Goal: Contribute content: Contribute content

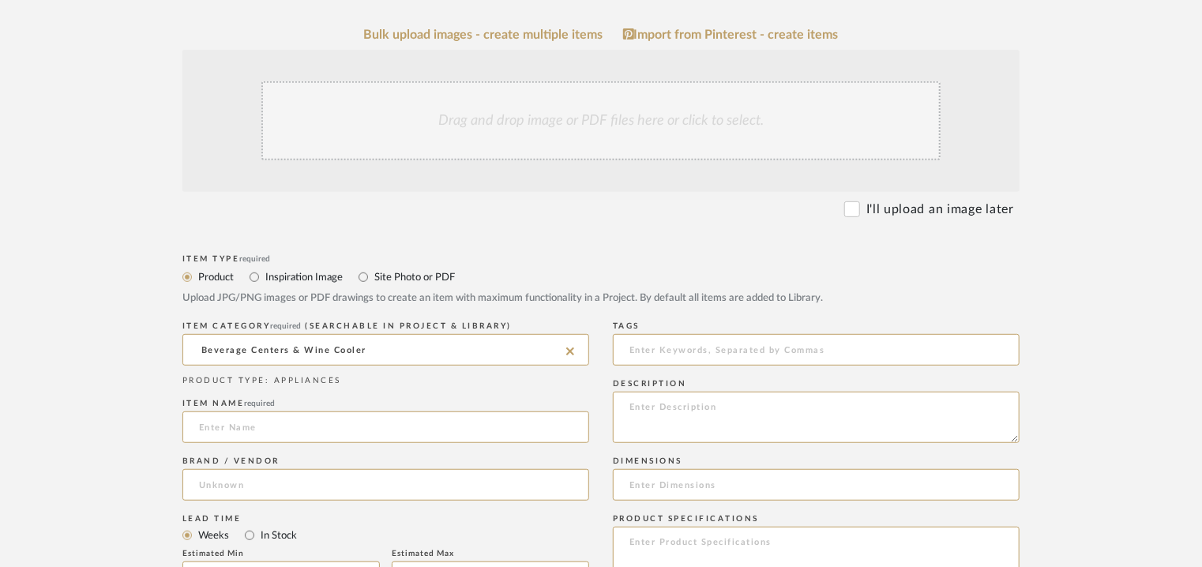
click at [313, 280] on label "Inspiration Image" at bounding box center [303, 276] width 79 height 17
click at [264, 280] on input "Inspiration Image" at bounding box center [254, 277] width 19 height 19
radio input "true"
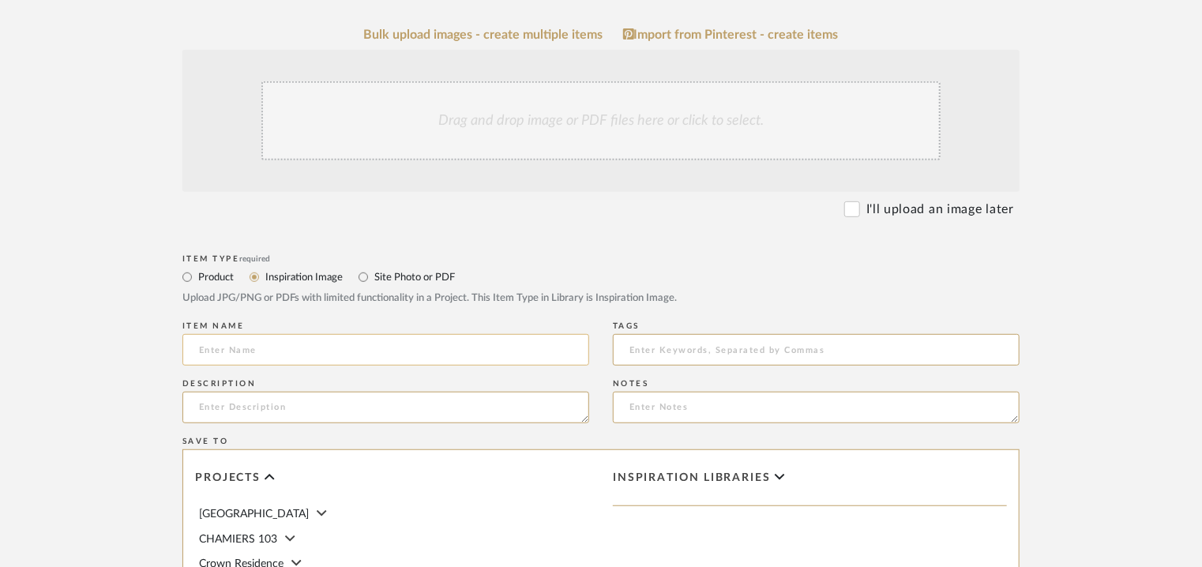
click at [534, 351] on input at bounding box center [385, 350] width 407 height 32
type input "1882 Ltd"
click at [235, 403] on textarea at bounding box center [385, 408] width 407 height 32
paste textarea "Type : Brand Products/Services offered: 1882 Ltd. is a design driven ceramics b…"
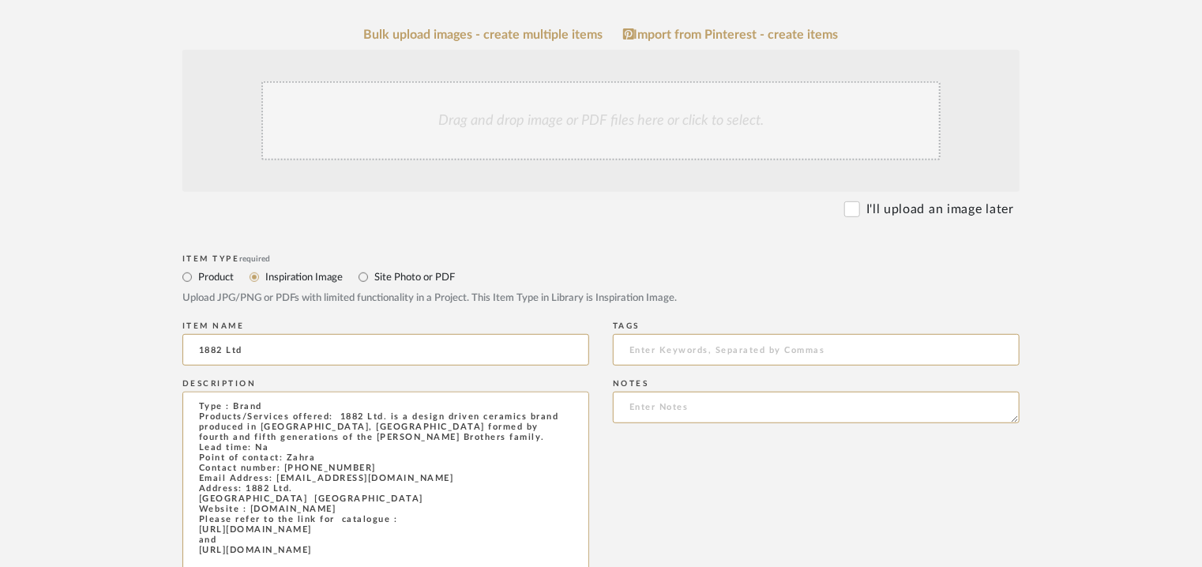
drag, startPoint x: 578, startPoint y: 419, endPoint x: 599, endPoint y: 613, distance: 194.6
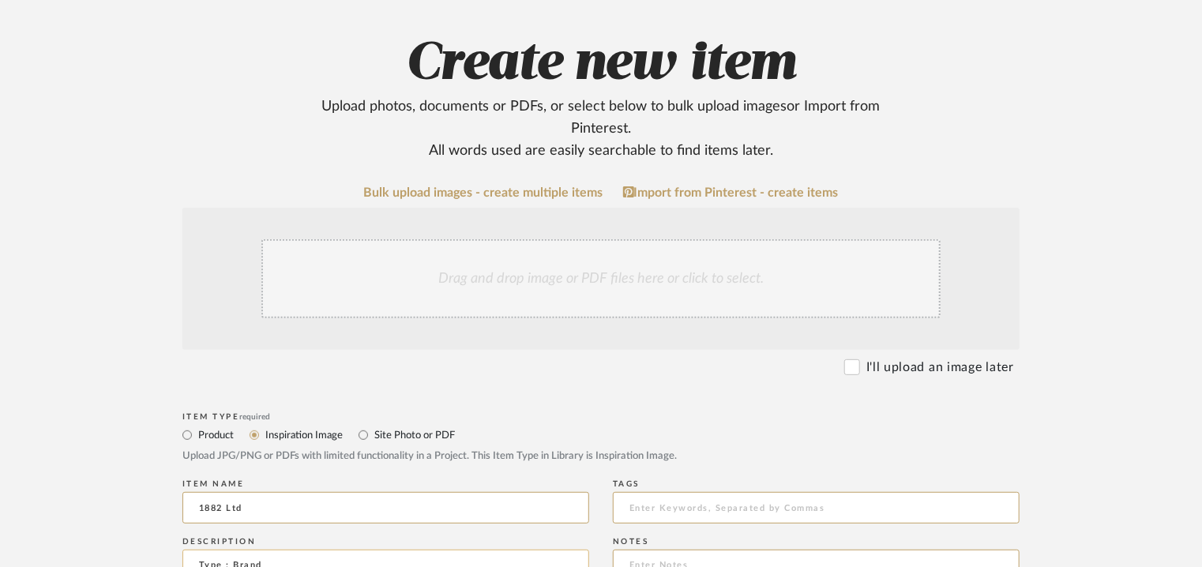
scroll to position [474, 0]
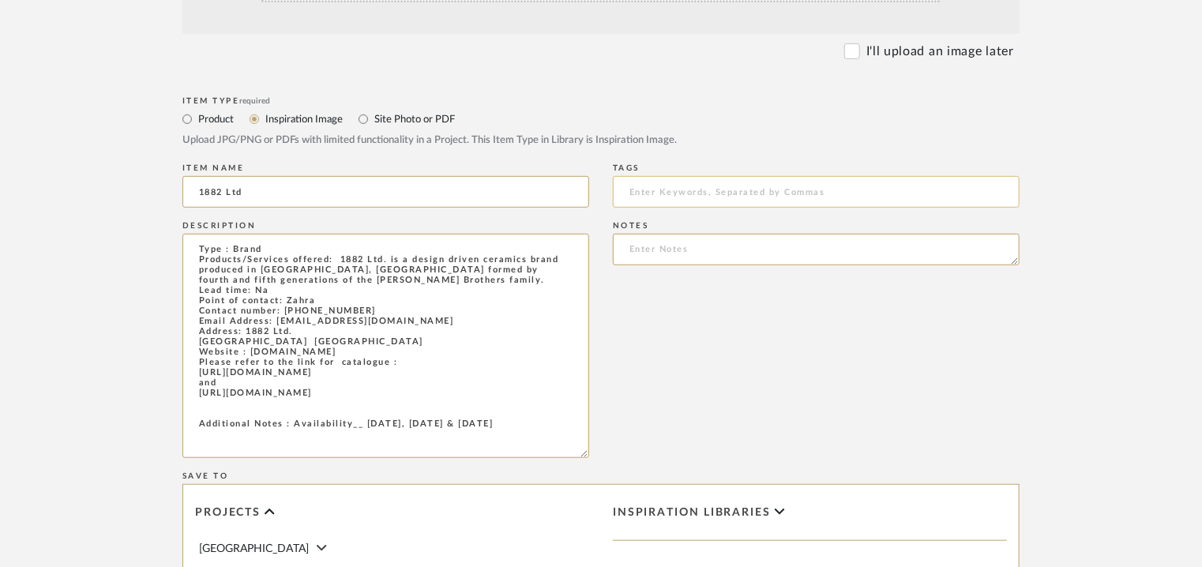
type textarea "Type : Brand Products/Services offered: 1882 Ltd. is a design driven ceramics b…"
click at [650, 188] on input at bounding box center [816, 192] width 407 height 32
type input "d"
type input "c"
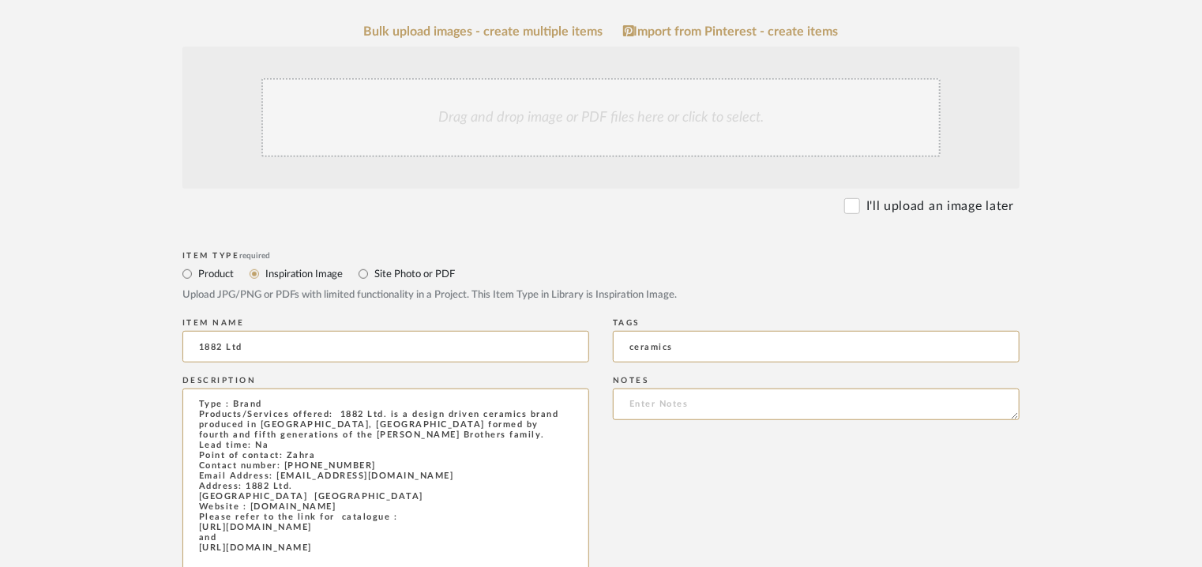
scroll to position [316, 0]
type input "ceramics"
click at [548, 114] on div "Drag and drop image or PDF files here or click to select." at bounding box center [600, 120] width 679 height 79
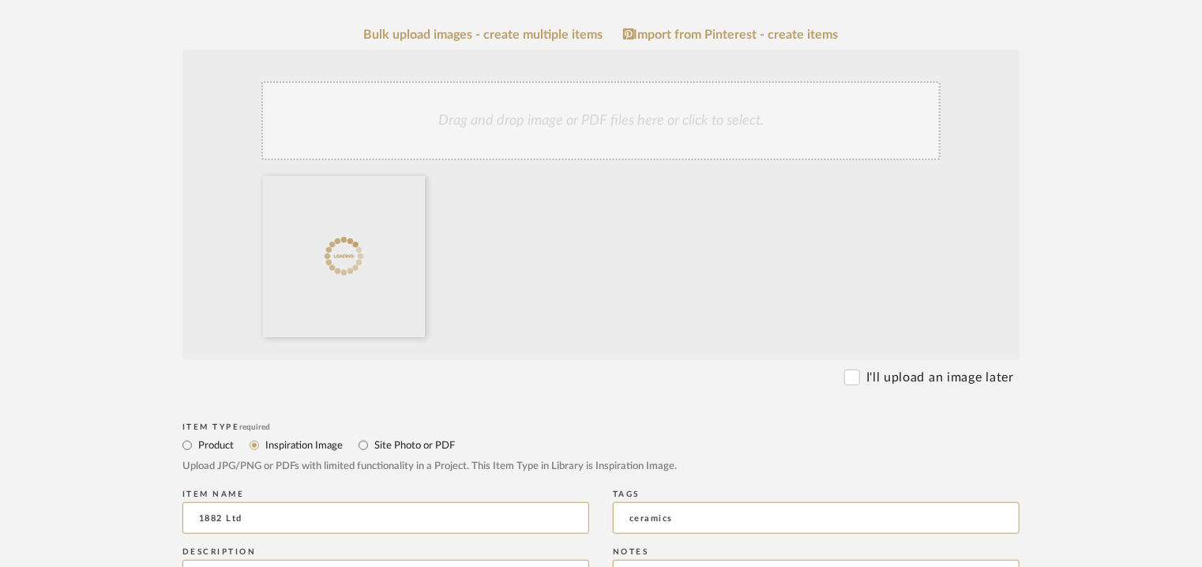
click at [610, 127] on div "Drag and drop image or PDF files here or click to select." at bounding box center [600, 120] width 679 height 79
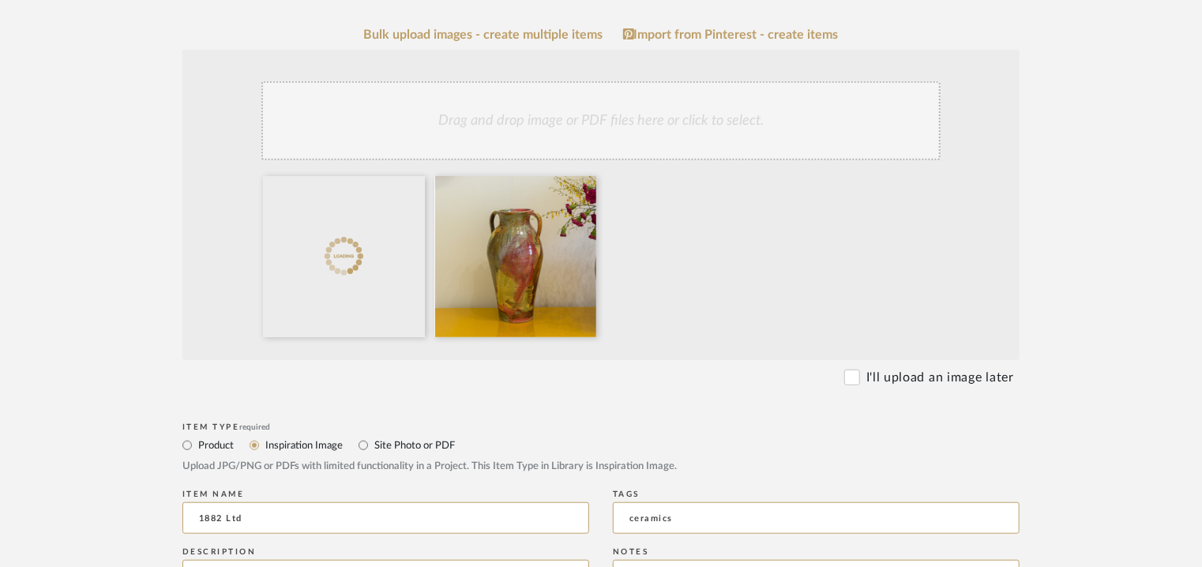
click at [543, 130] on div "Drag and drop image or PDF files here or click to select." at bounding box center [600, 120] width 679 height 79
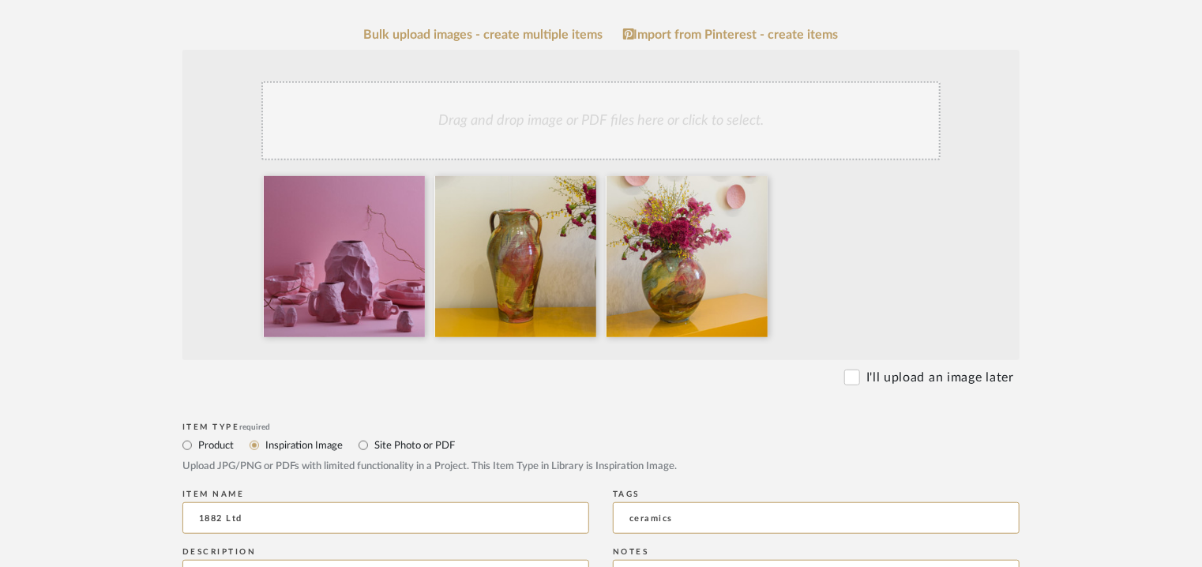
click at [538, 136] on div "Drag and drop image or PDF files here or click to select." at bounding box center [600, 120] width 679 height 79
click at [677, 133] on div "Drag and drop image or PDF files here or click to select." at bounding box center [600, 120] width 679 height 79
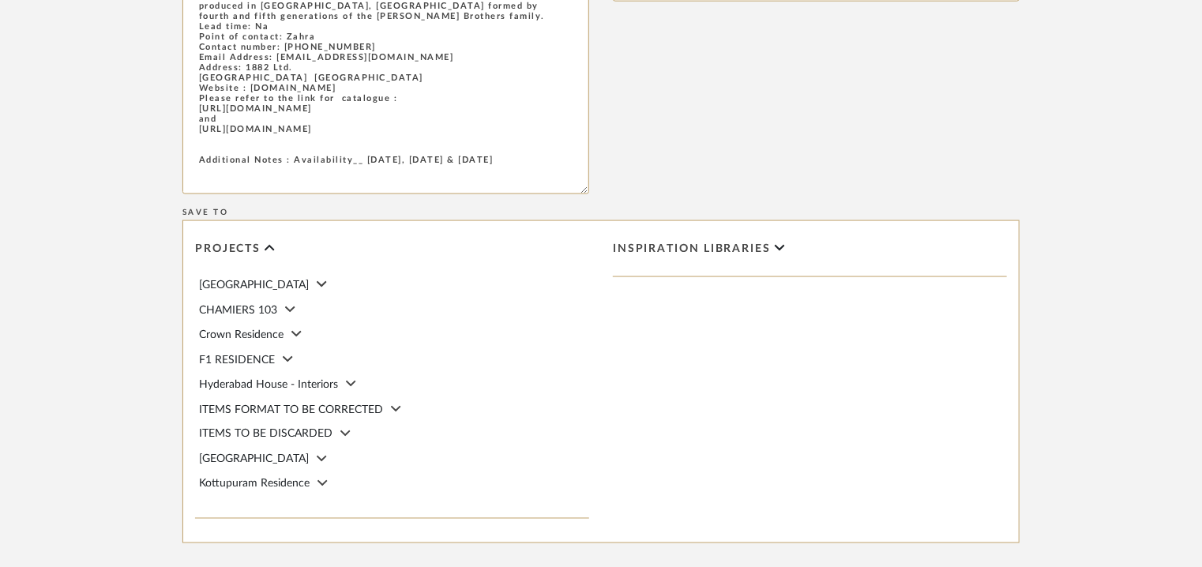
scroll to position [1105, 0]
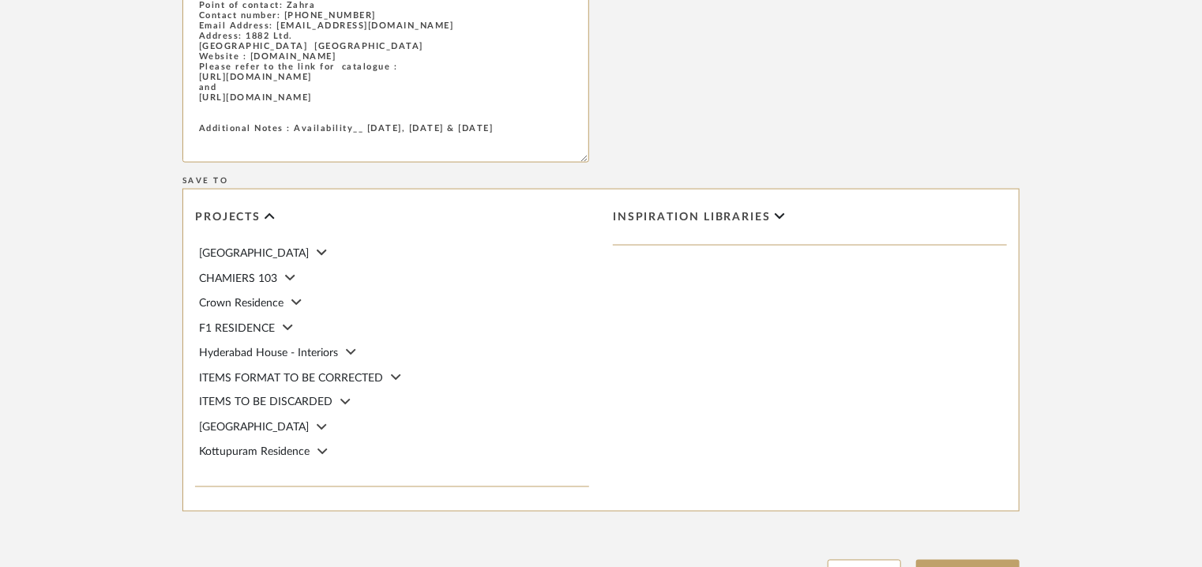
click at [782, 217] on icon at bounding box center [779, 216] width 10 height 16
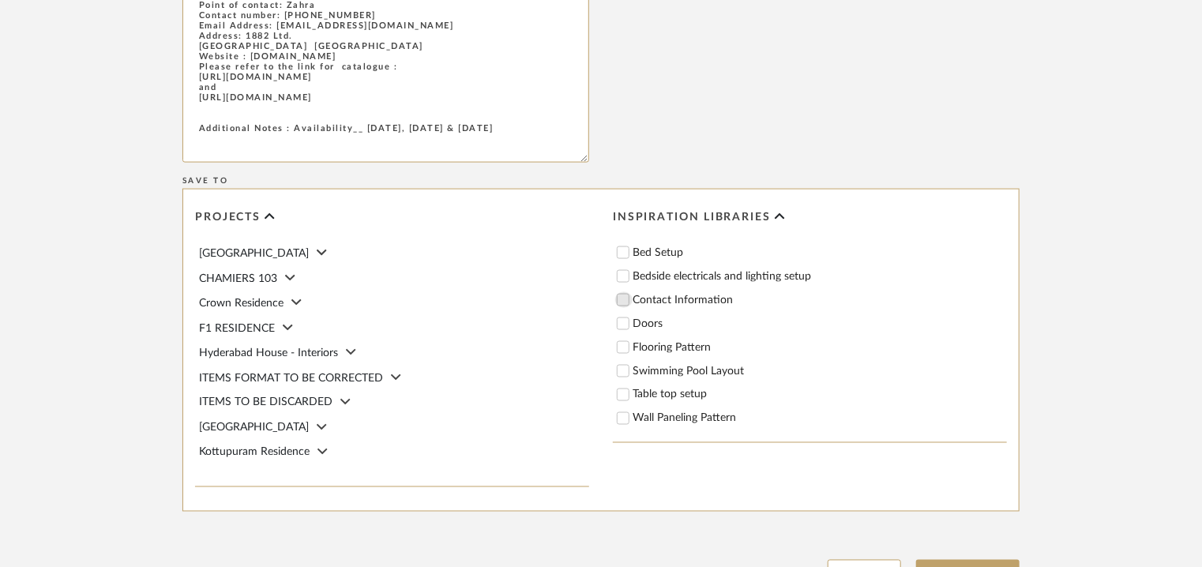
click at [625, 298] on input "Contact Information" at bounding box center [623, 300] width 16 height 16
checkbox input "true"
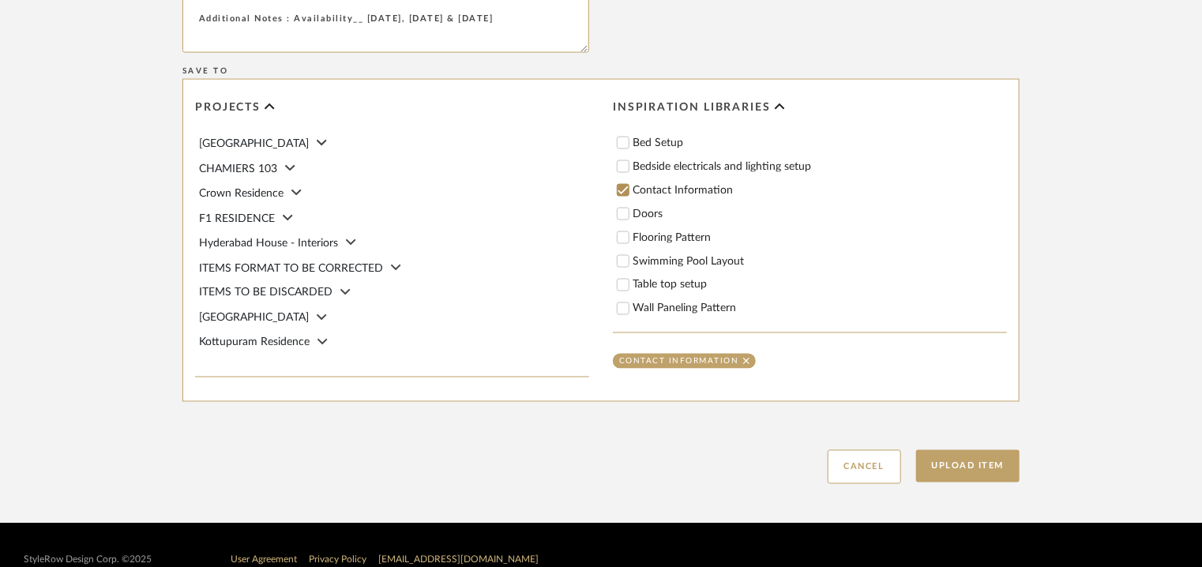
scroll to position [1244, 0]
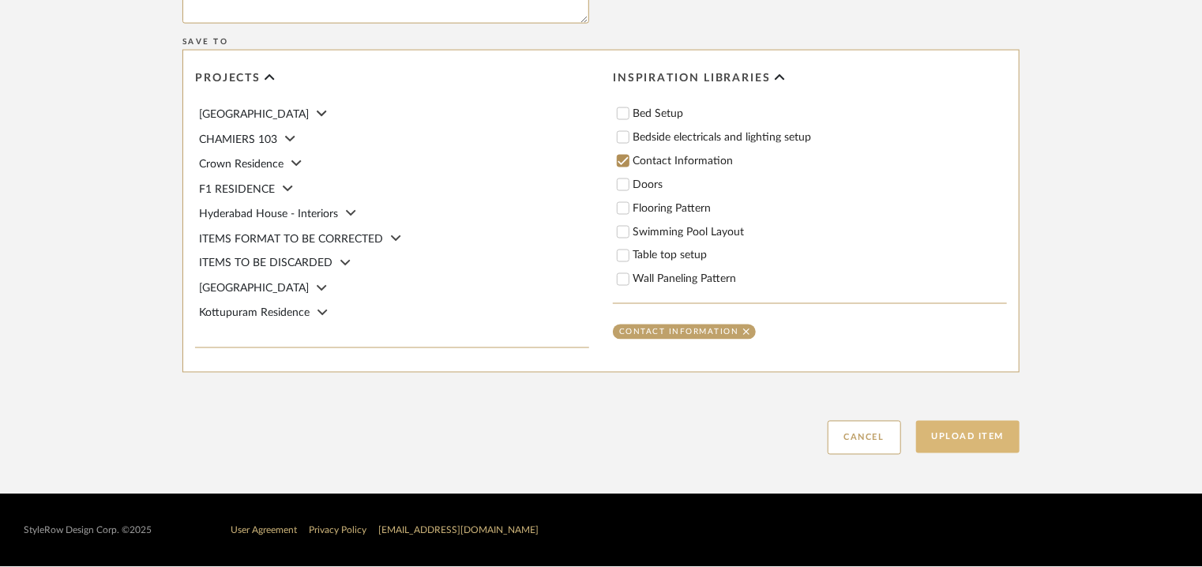
click at [984, 433] on button "Upload Item" at bounding box center [968, 437] width 104 height 32
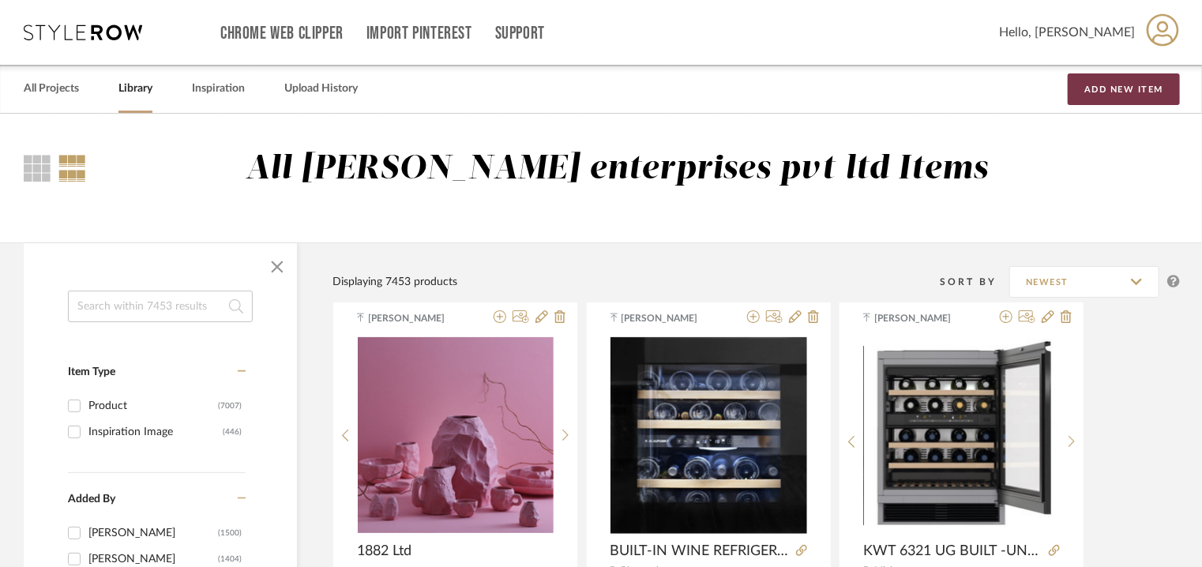
click at [1093, 82] on button "Add New Item" at bounding box center [1123, 89] width 112 height 32
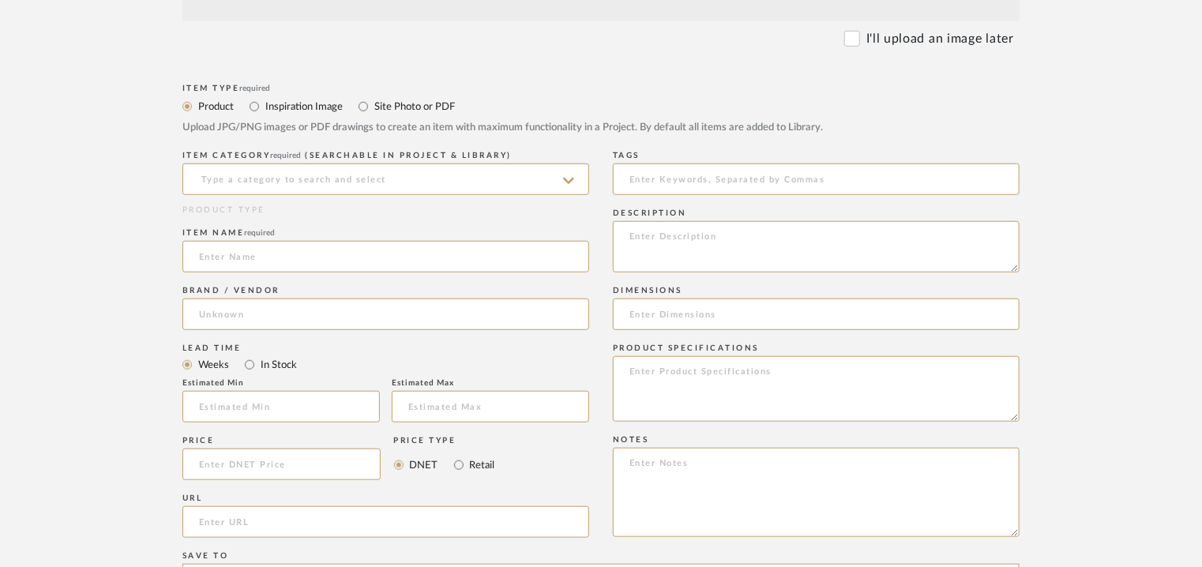
scroll to position [553, 0]
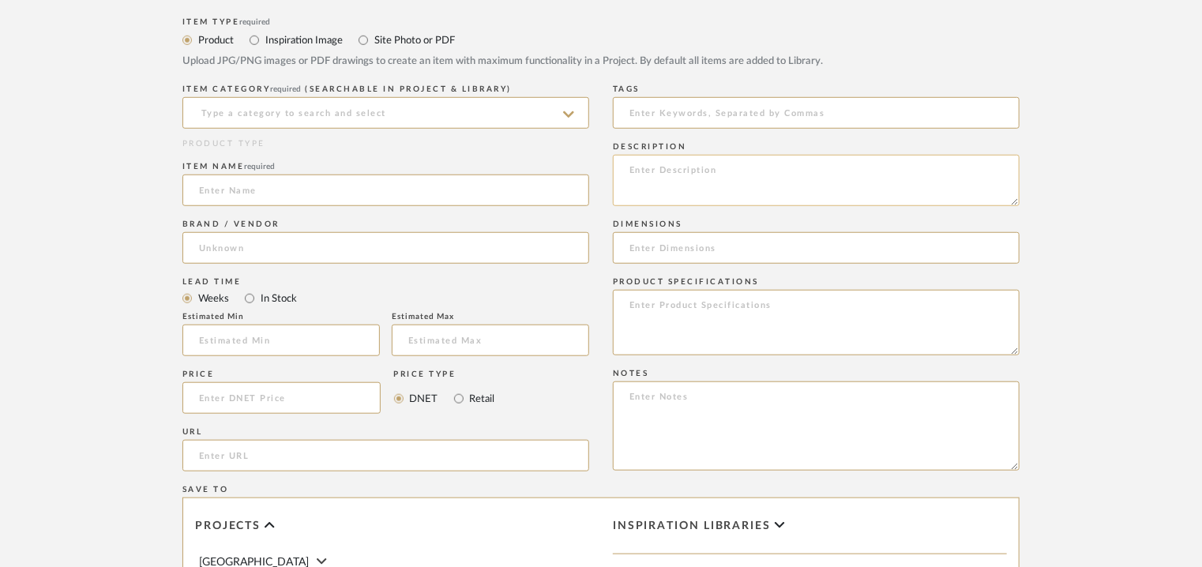
paste textarea "Lore : Ipsu dolors Ametcon: adi Elitseddo(e): 618t893i818ut Laboreet/ Dolorema:…"
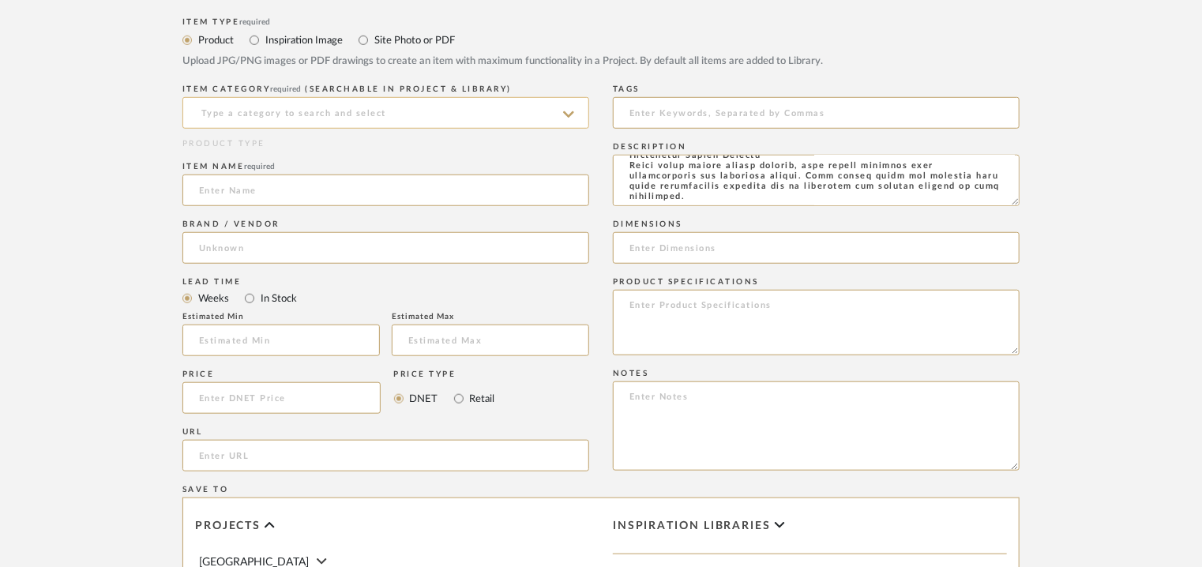
type textarea "Lore : Ipsu dolors Ametcon: adi Elitseddo(e): 618t893i818ut Laboreet/ Dolorema:…"
click at [369, 114] on input at bounding box center [385, 113] width 407 height 32
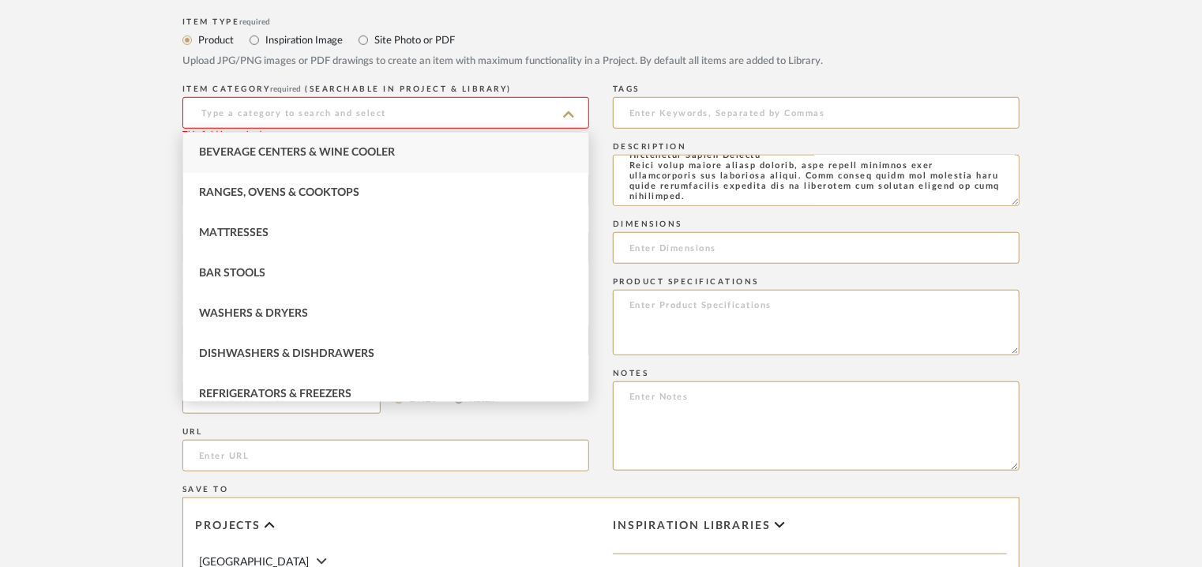
click at [323, 149] on span "Beverage Centers & Wine Cooler" at bounding box center [297, 152] width 196 height 11
type input "Beverage Centers & Wine Cooler"
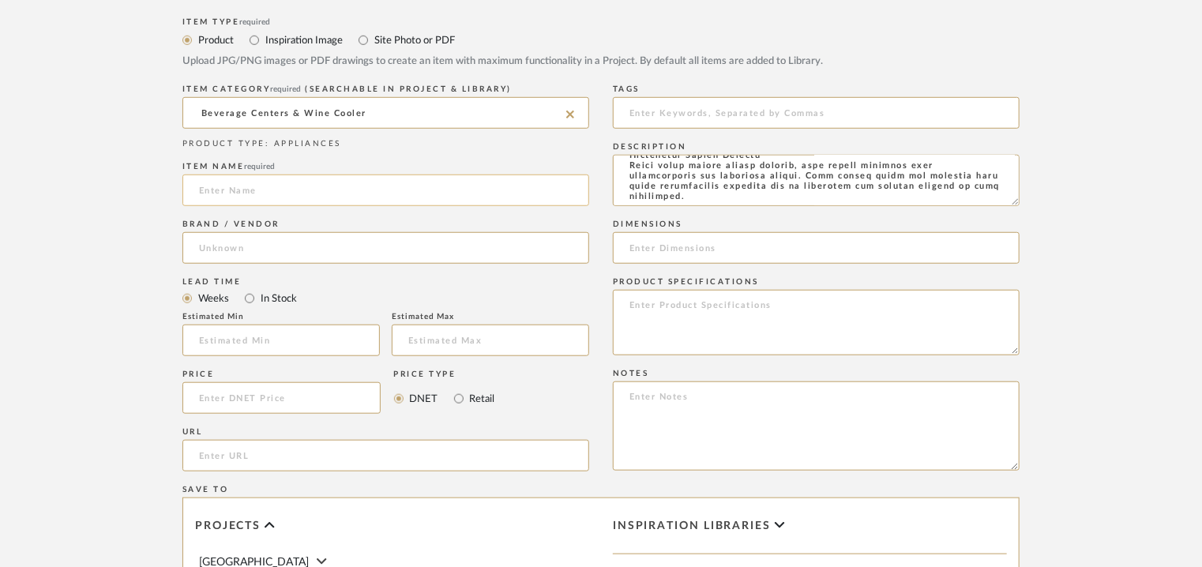
click at [211, 186] on input at bounding box center [385, 190] width 407 height 32
paste input "KAFF 92 Litres 36 Bottles Wine Cooler (Inner Glass with UV Protection, WC92BI, …"
type input "KAFF 92 Litres 36 Bottles Wine Cooler (Inner Glass with UV Protection, WC92BI, …"
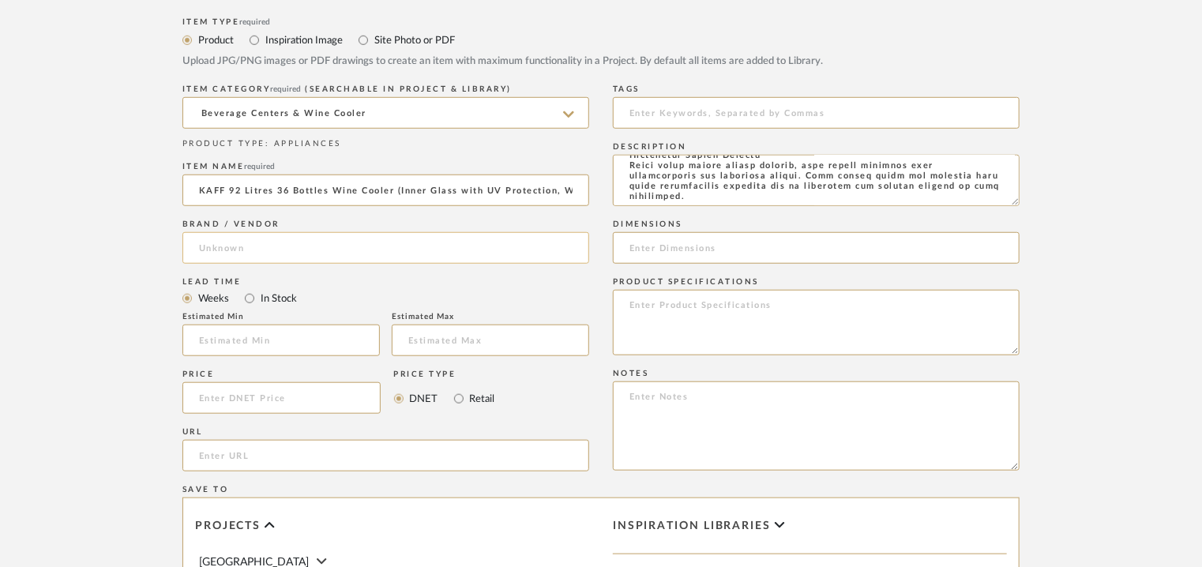
click at [246, 245] on input at bounding box center [385, 248] width 407 height 32
type input "Kaff"
click at [287, 289] on span "Click to add "Kaff" as a new Brand" at bounding box center [300, 288] width 177 height 13
click at [238, 187] on input "KAFF 92 Litres 36 Bottles Wine Cooler (Inner Glass with UV Protection, WC92BI, …" at bounding box center [385, 190] width 407 height 32
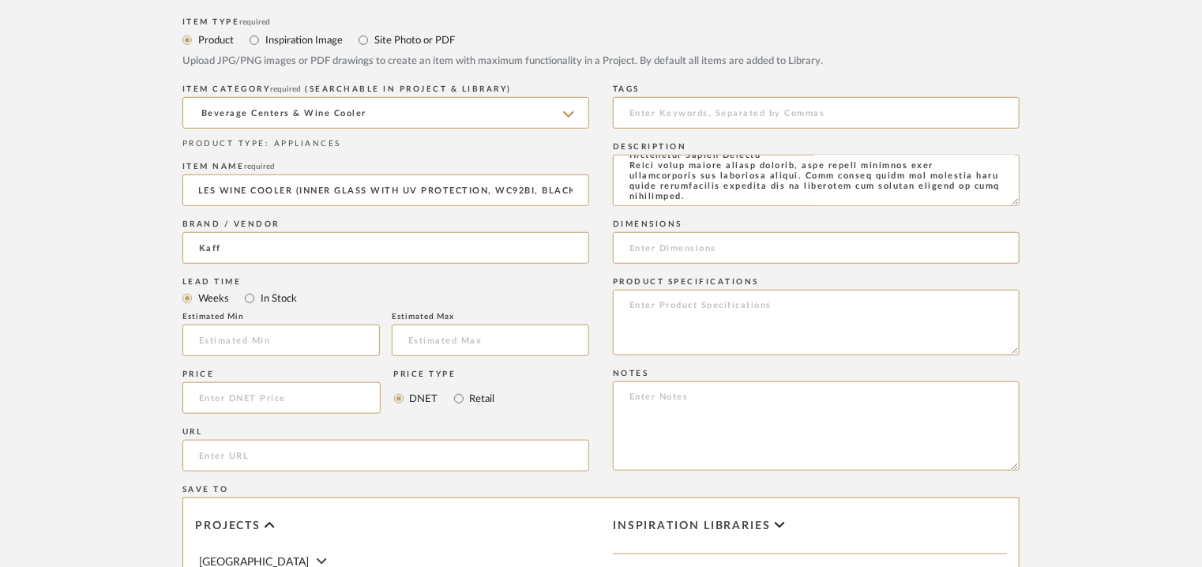
type input "KAFF 92Litres 36BOTTLES WINE COOLER (INNER GLASS WITH UV PROTECTION, WC92BI, BL…"
click at [215, 452] on input "url" at bounding box center [385, 456] width 407 height 32
paste input "[URL][DOMAIN_NAME]"
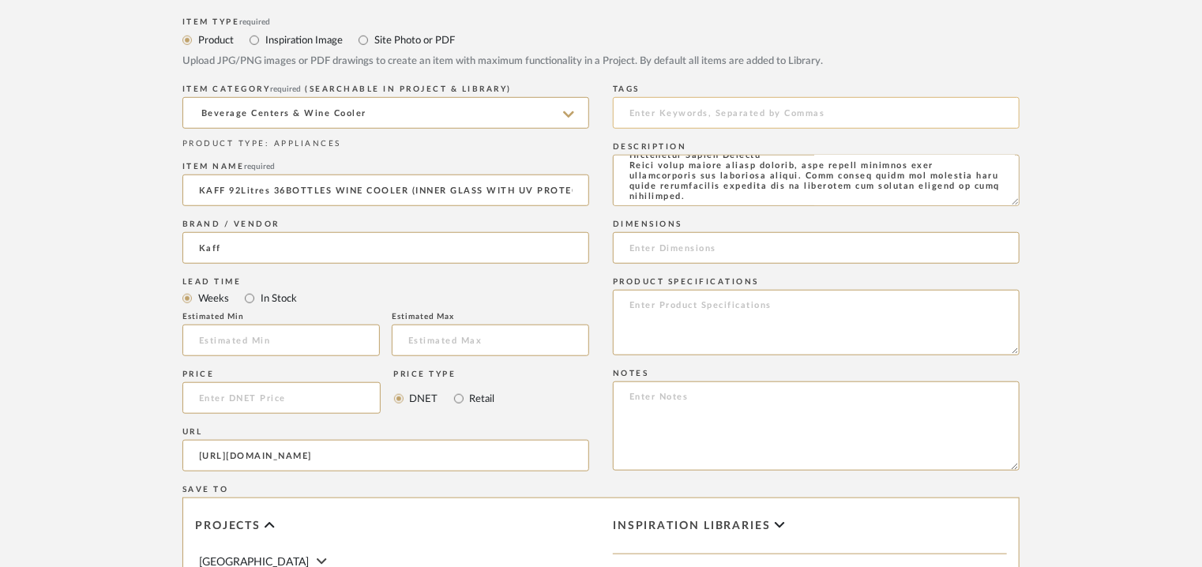
type input "[URL][DOMAIN_NAME]"
click at [752, 110] on input at bounding box center [816, 113] width 407 height 32
type input "wine cooler,"
click at [767, 165] on textarea at bounding box center [816, 180] width 407 height 51
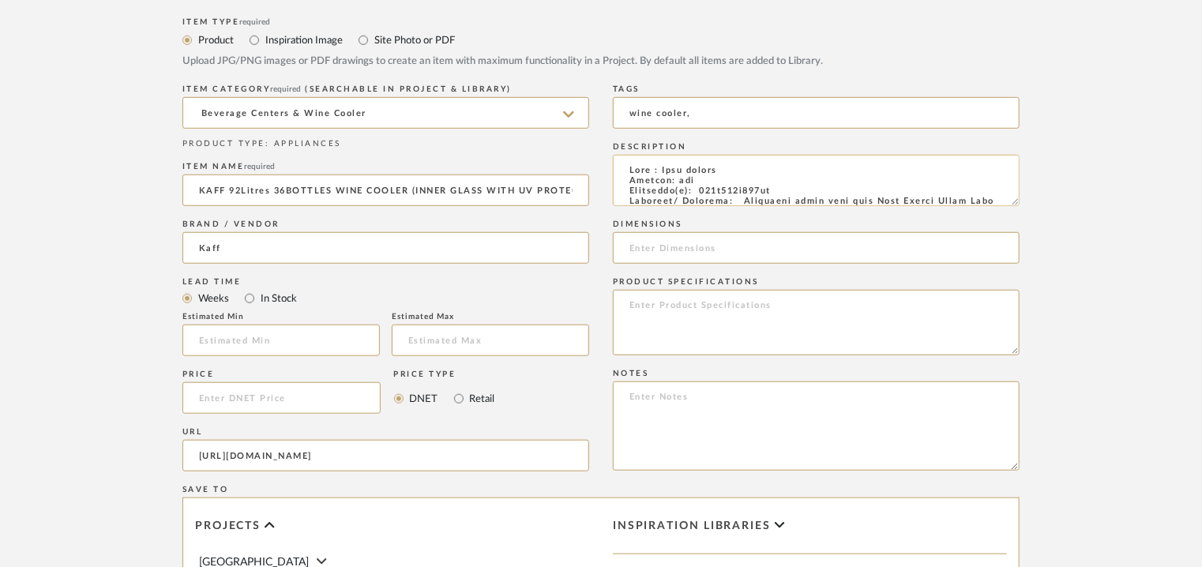
drag, startPoint x: 789, startPoint y: 190, endPoint x: 703, endPoint y: 189, distance: 85.3
click at [703, 189] on textarea at bounding box center [816, 180] width 407 height 51
click at [704, 246] on input at bounding box center [816, 248] width 407 height 32
paste input "590x563x595mm"
type input "590x563x595mm"
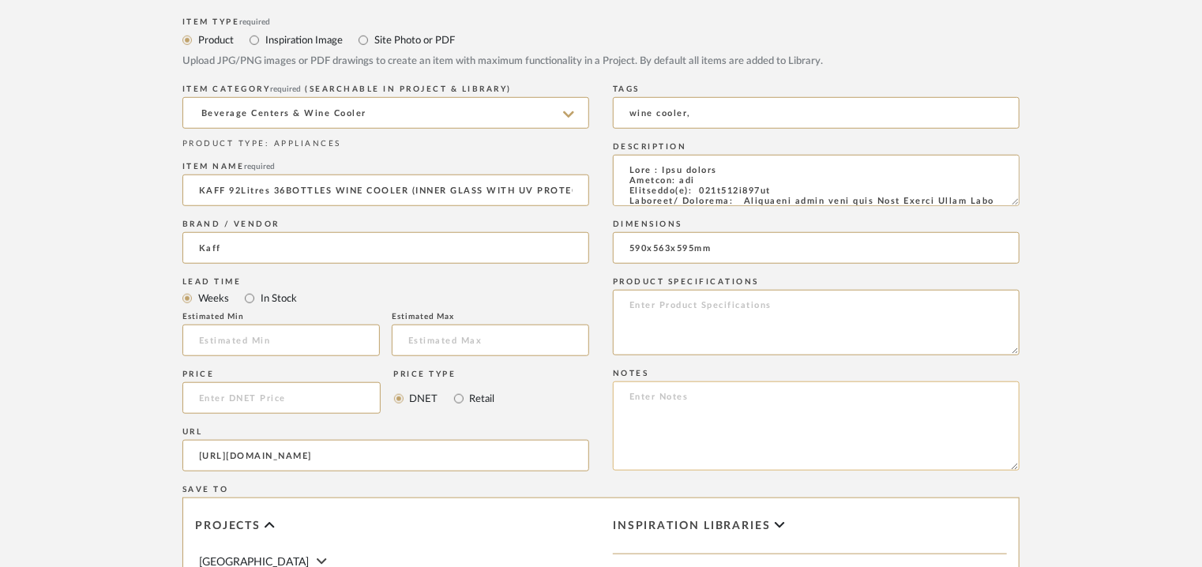
click at [632, 388] on textarea at bounding box center [816, 425] width 407 height 89
paste textarea "Price: INR ₹ 95,950/- Lead time: Na Customizable: Na 3D available : No BIM avai…"
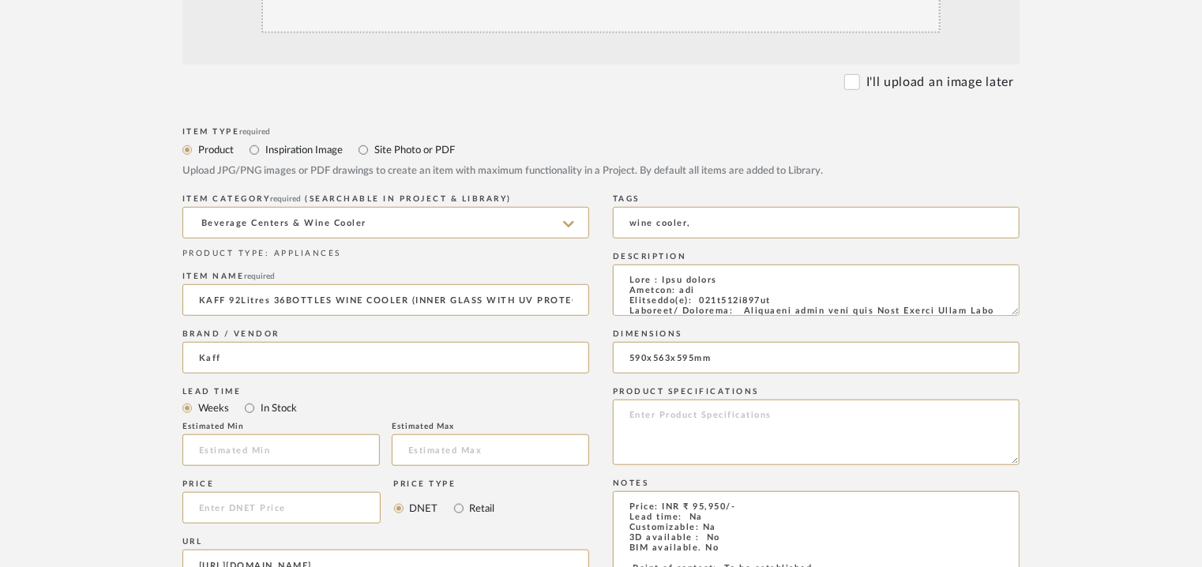
scroll to position [237, 0]
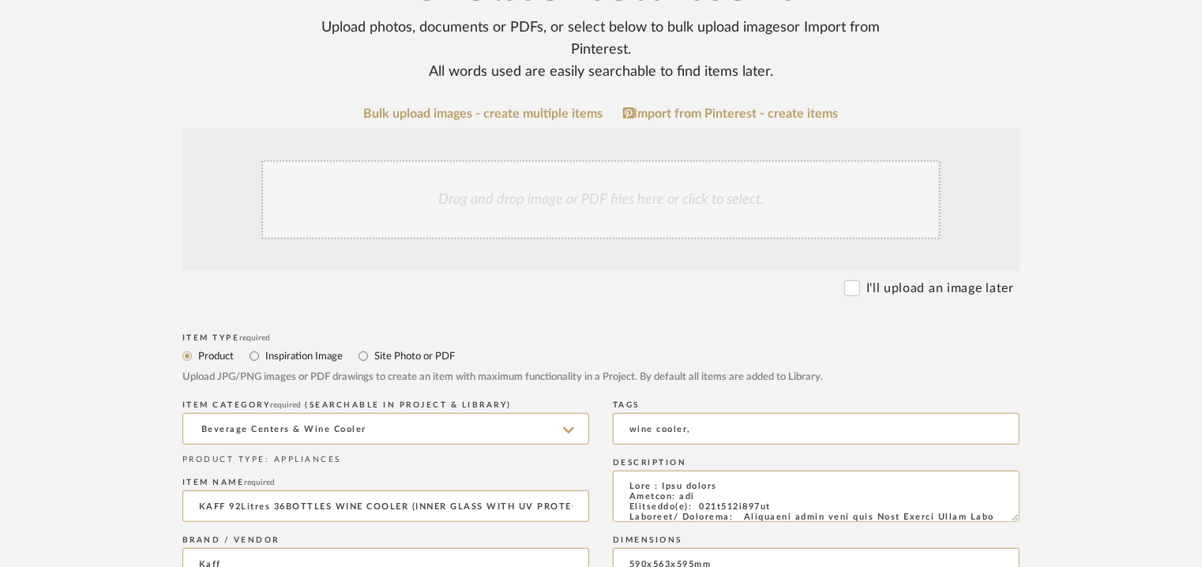
type textarea "Price: INR ₹ 95,950/- Lead time: Na Customizable: Na 3D available : No BIM avai…"
click at [587, 201] on div "Drag and drop image or PDF files here or click to select." at bounding box center [600, 199] width 679 height 79
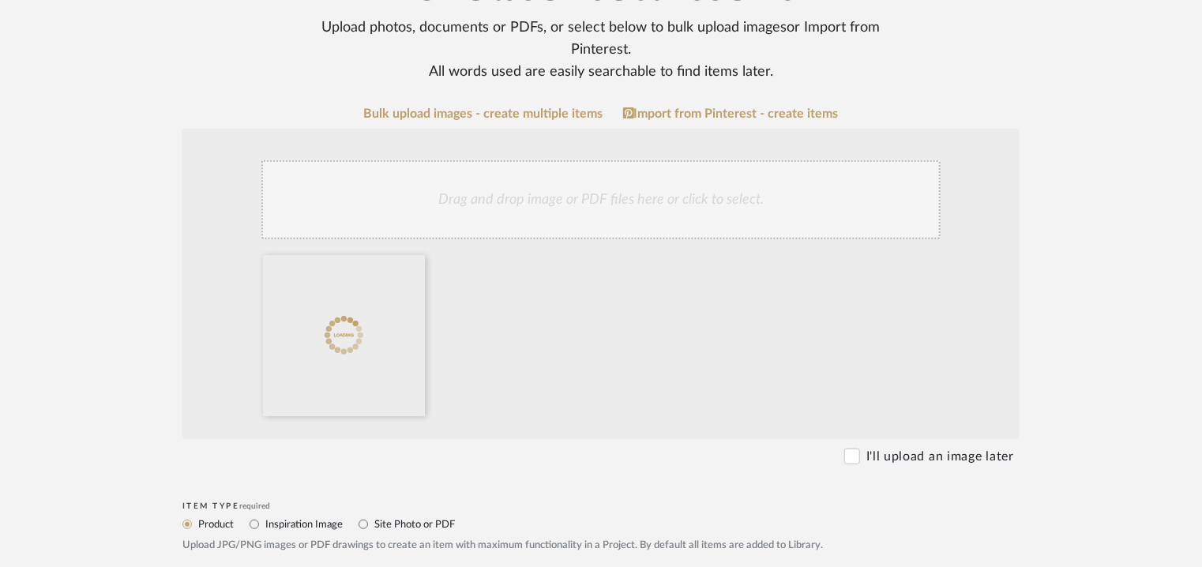
click at [546, 195] on div "Drag and drop image or PDF files here or click to select." at bounding box center [600, 199] width 679 height 79
click at [633, 189] on div "Drag and drop image or PDF files here or click to select." at bounding box center [600, 199] width 679 height 79
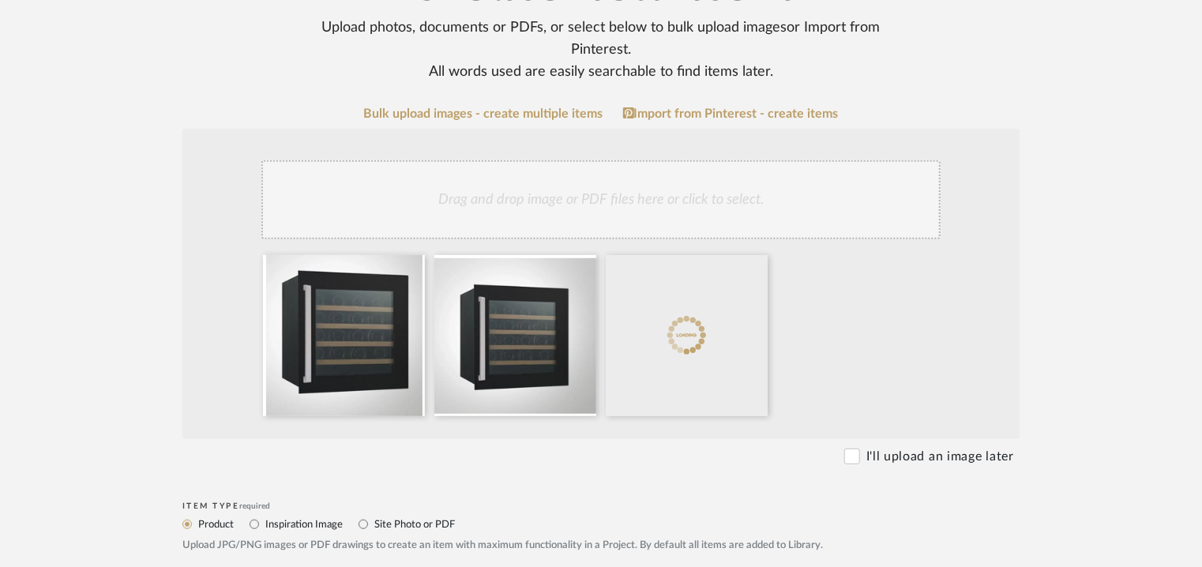
click at [623, 224] on div "Drag and drop image or PDF files here or click to select." at bounding box center [600, 199] width 679 height 79
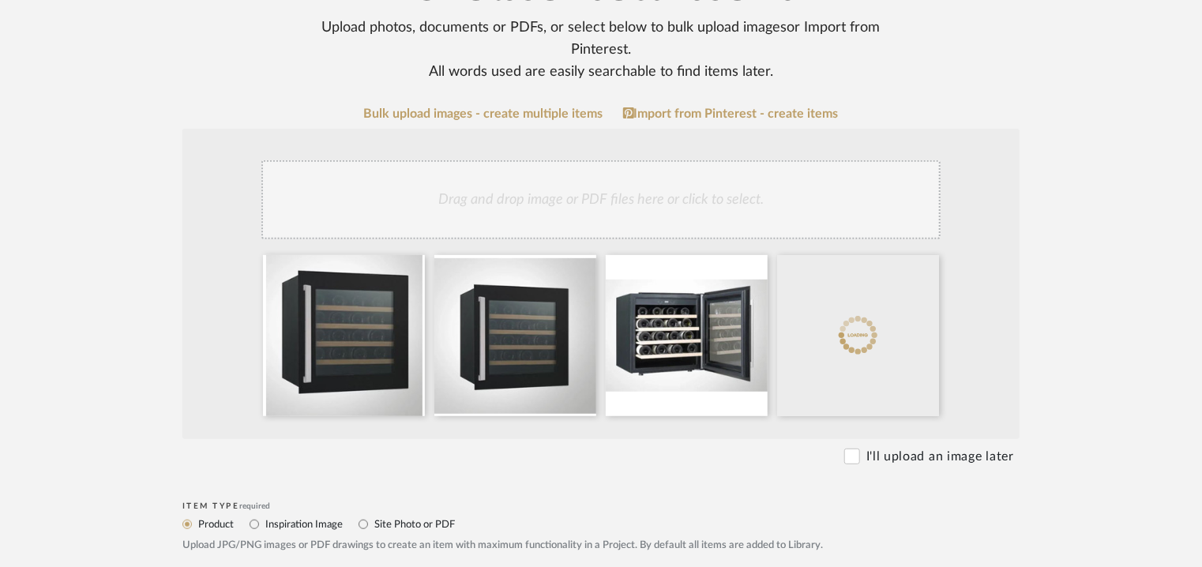
click at [726, 200] on div "Drag and drop image or PDF files here or click to select." at bounding box center [600, 199] width 679 height 79
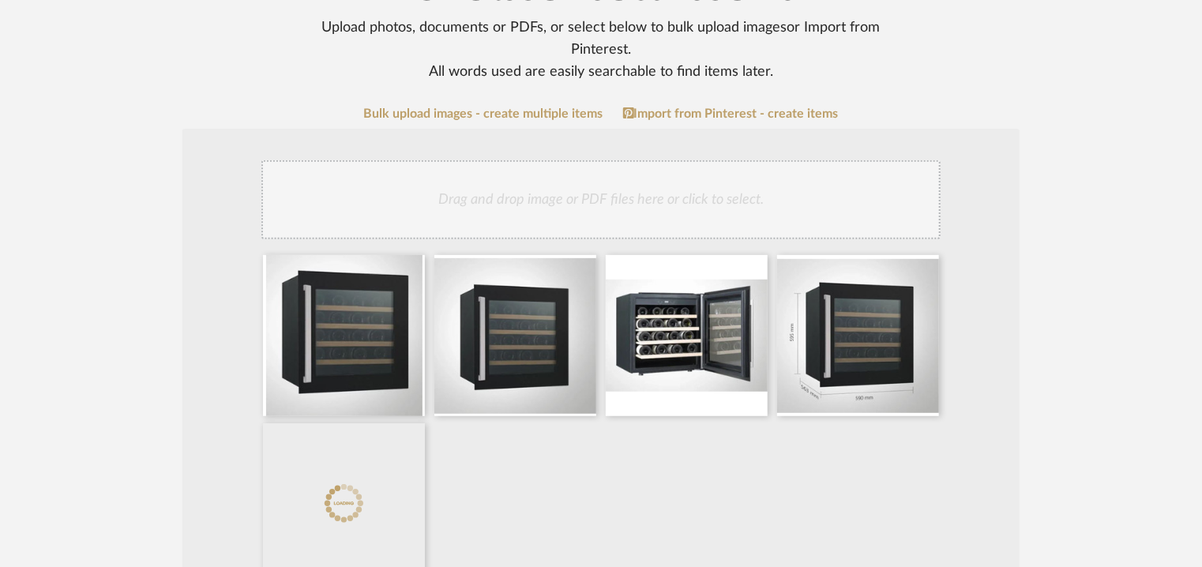
click at [573, 193] on div "Drag and drop image or PDF files here or click to select." at bounding box center [600, 199] width 679 height 79
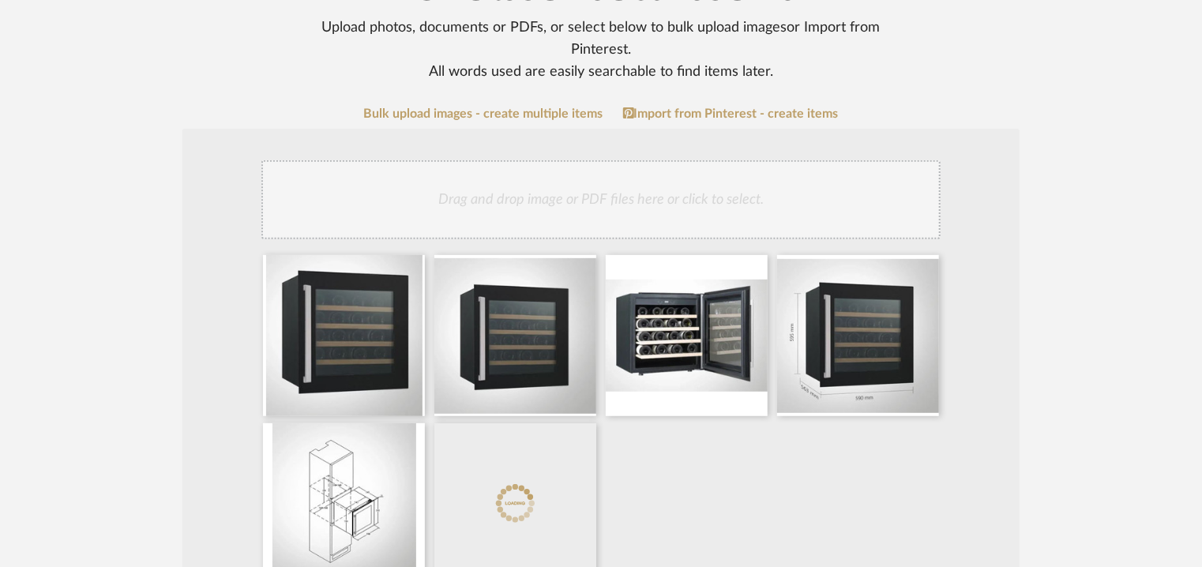
click at [673, 188] on div "Drag and drop image or PDF files here or click to select." at bounding box center [600, 199] width 679 height 79
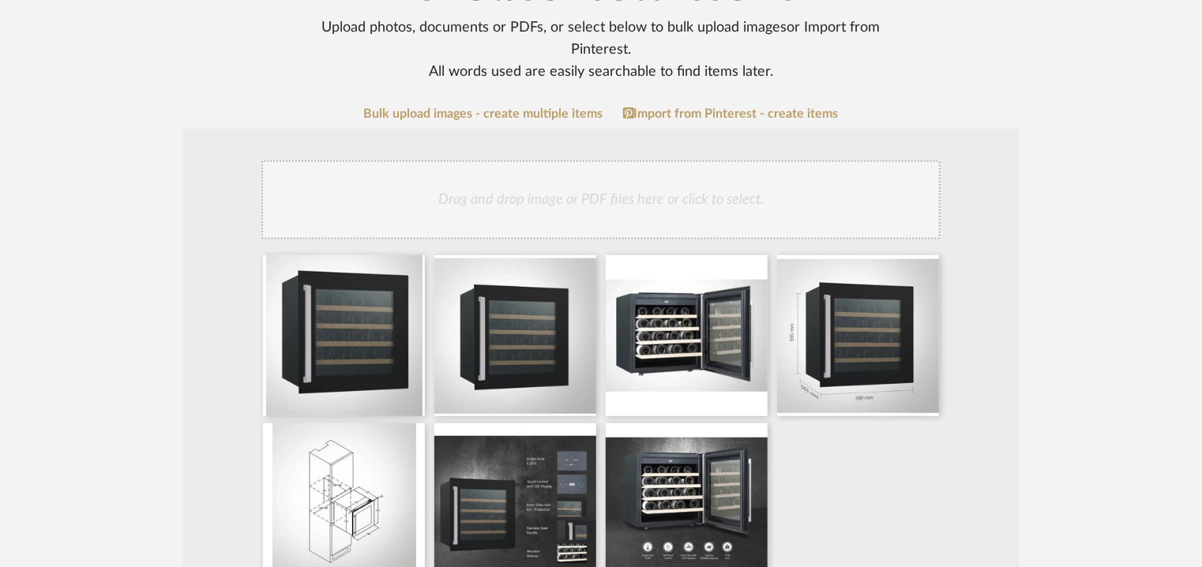
click at [797, 190] on div "Drag and drop image or PDF files here or click to select." at bounding box center [600, 199] width 679 height 79
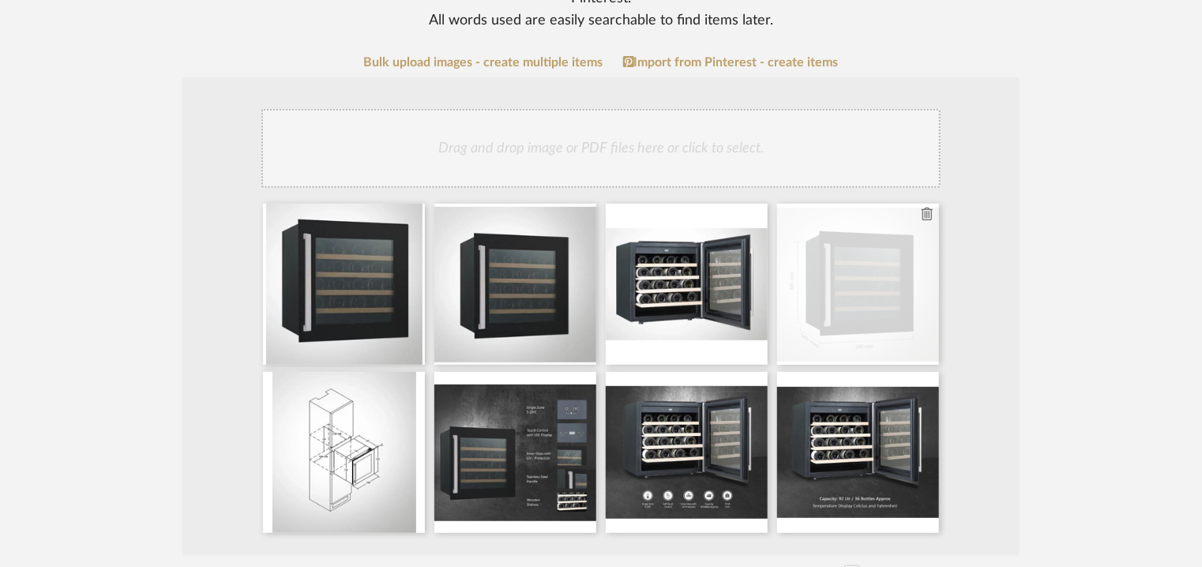
scroll to position [316, 0]
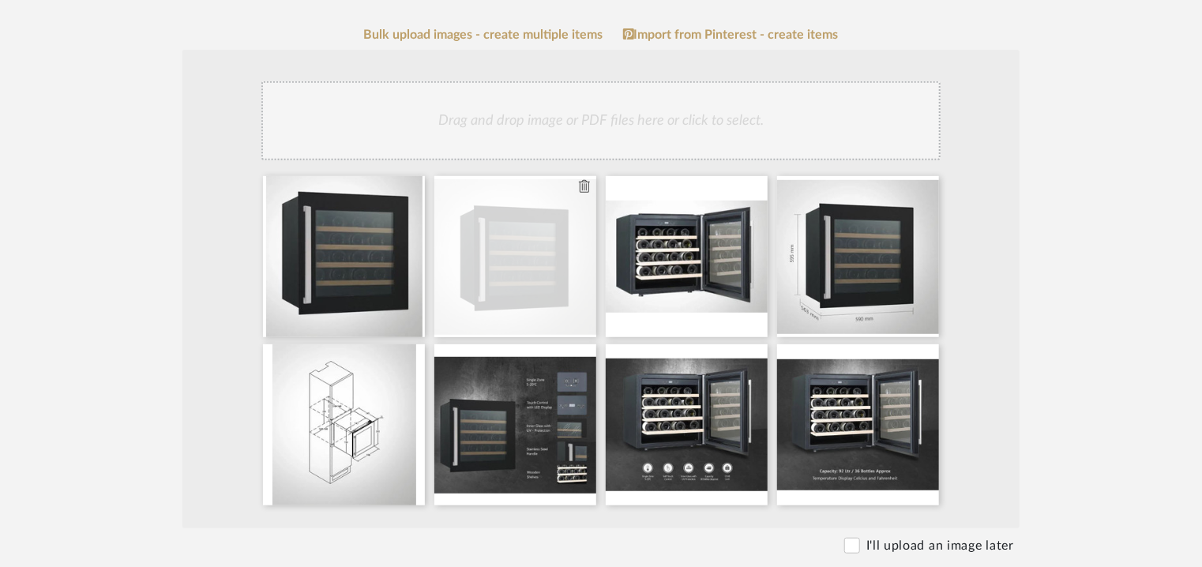
click at [586, 190] on icon at bounding box center [584, 186] width 11 height 13
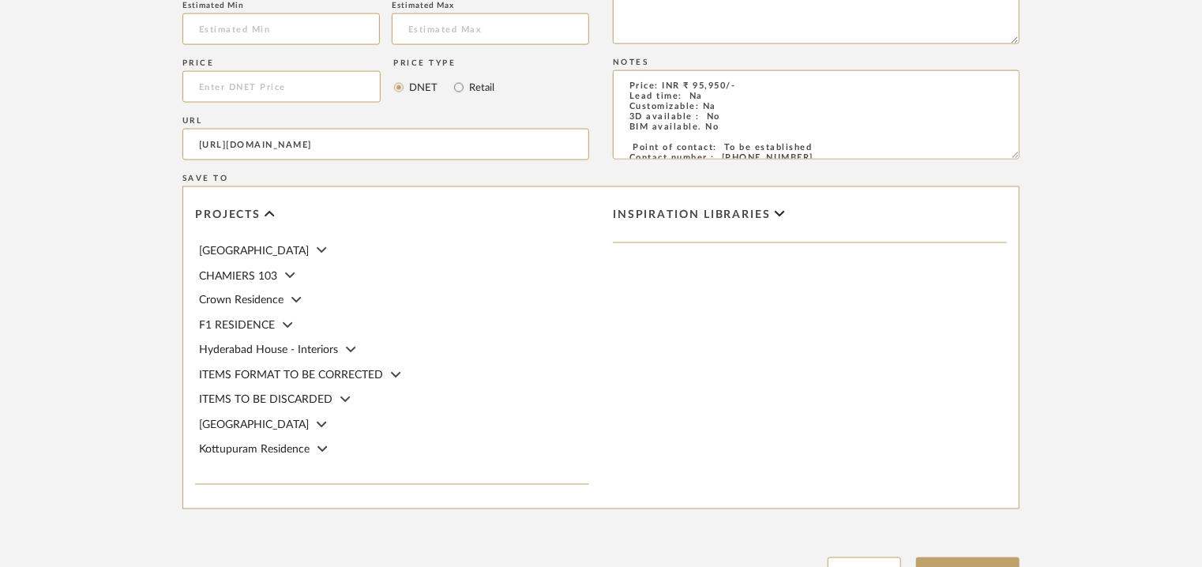
scroll to position [1336, 0]
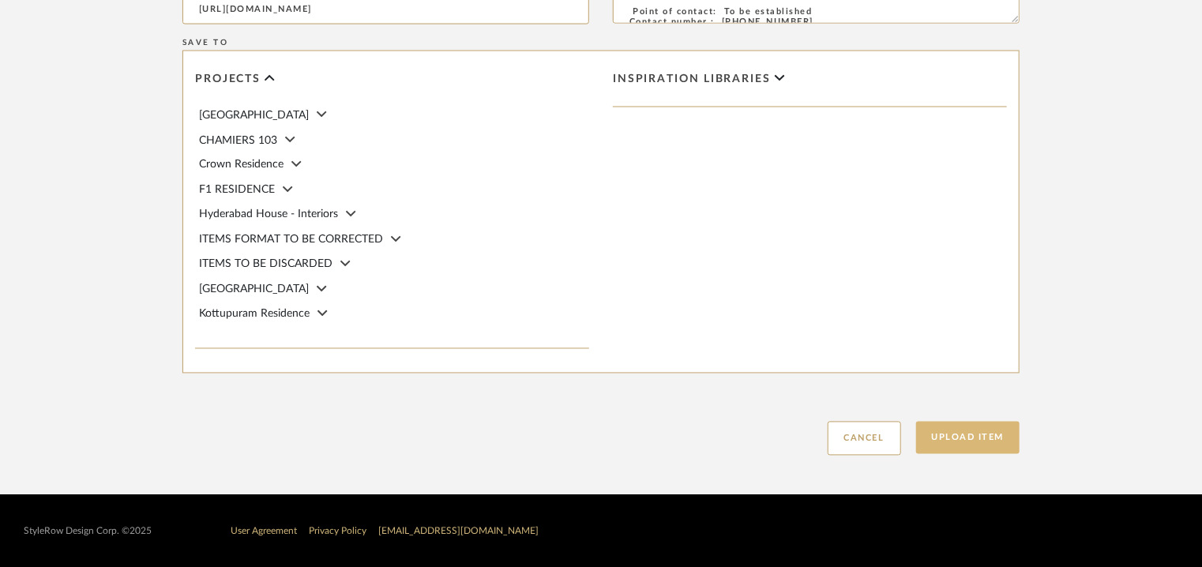
click at [955, 433] on button "Upload Item" at bounding box center [968, 438] width 104 height 32
